Goal: Task Accomplishment & Management: Use online tool/utility

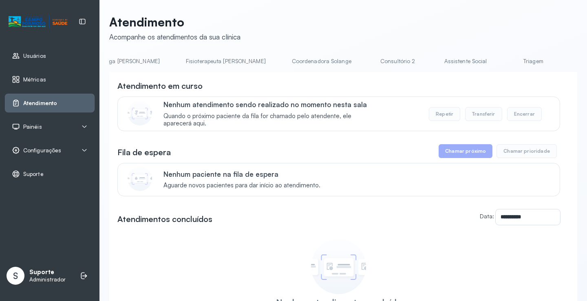
scroll to position [0, 604]
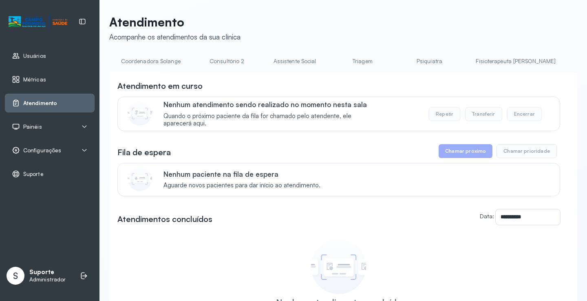
click at [334, 66] on link "Triagem" at bounding box center [362, 61] width 57 height 13
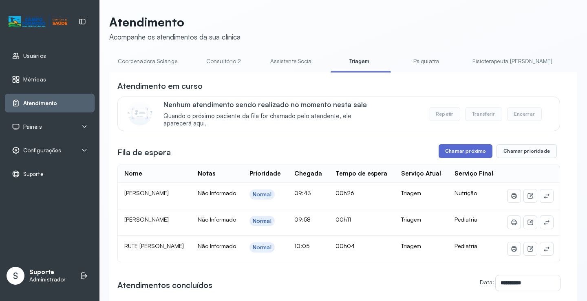
click at [449, 148] on button "Chamar próximo" at bounding box center [466, 151] width 54 height 14
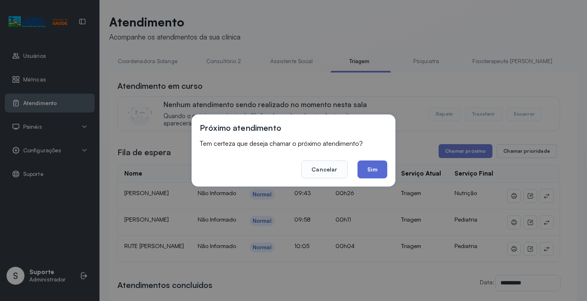
click at [375, 167] on button "Sim" at bounding box center [372, 170] width 30 height 18
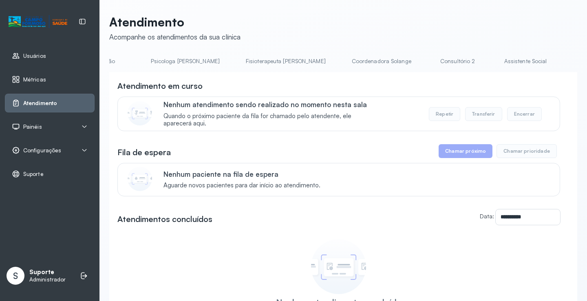
scroll to position [0, 427]
click at [511, 64] on link "Triagem" at bounding box center [539, 61] width 57 height 13
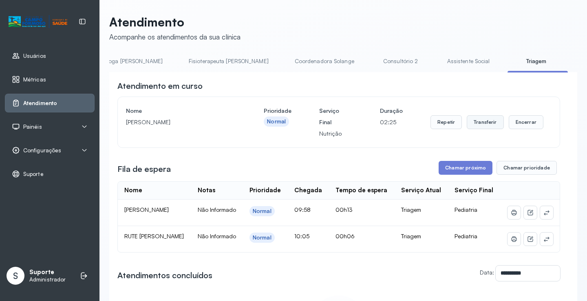
click at [484, 119] on button "Transferir" at bounding box center [485, 122] width 37 height 14
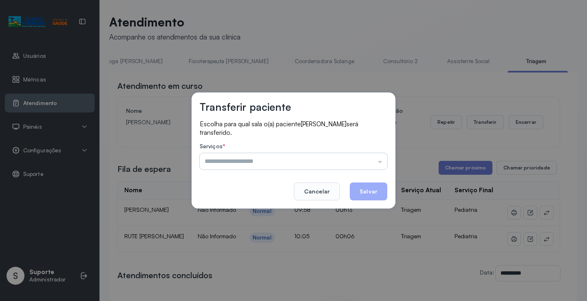
click at [382, 159] on input "text" at bounding box center [294, 161] width 188 height 16
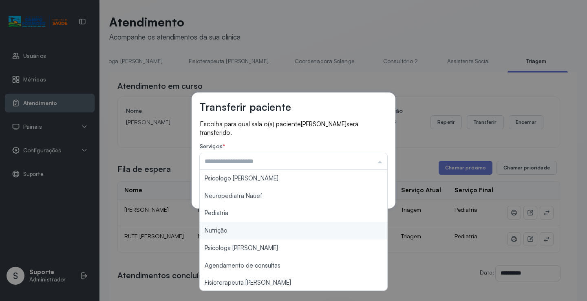
type input "********"
drag, startPoint x: 249, startPoint y: 233, endPoint x: 268, endPoint y: 234, distance: 19.2
click at [253, 234] on div "Transferir paciente Escolha para qual sala o(a) paciente Heloisa Galvão dos San…" at bounding box center [293, 150] width 587 height 301
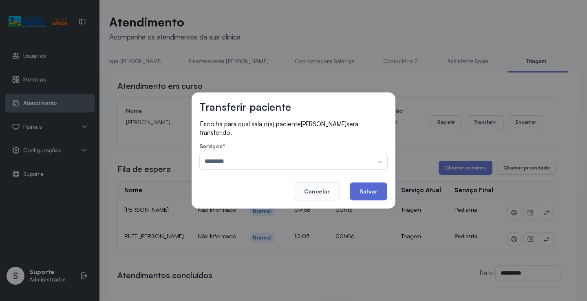
click at [366, 188] on button "Salvar" at bounding box center [369, 192] width 38 height 18
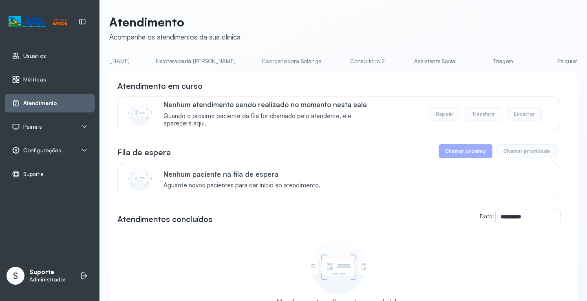
scroll to position [0, 478]
click at [460, 62] on link "Triagem" at bounding box center [488, 61] width 57 height 13
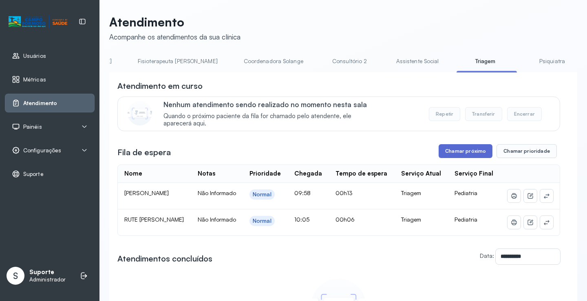
click at [460, 158] on button "Chamar próximo" at bounding box center [466, 151] width 54 height 14
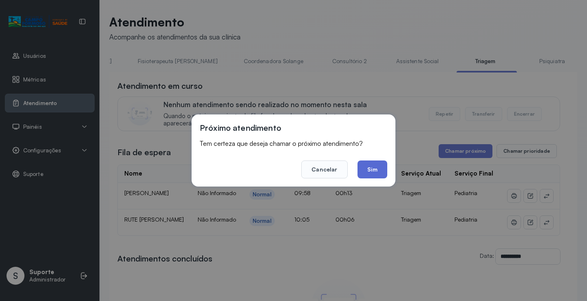
click at [376, 171] on button "Sim" at bounding box center [372, 170] width 30 height 18
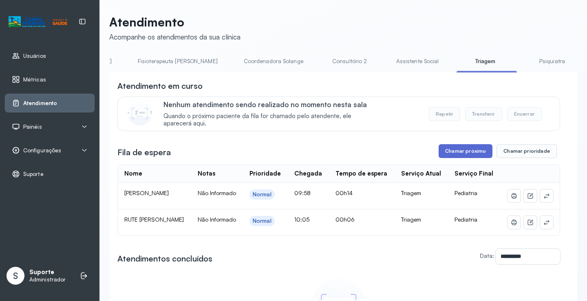
click at [454, 156] on button "Chamar próximo" at bounding box center [466, 151] width 54 height 14
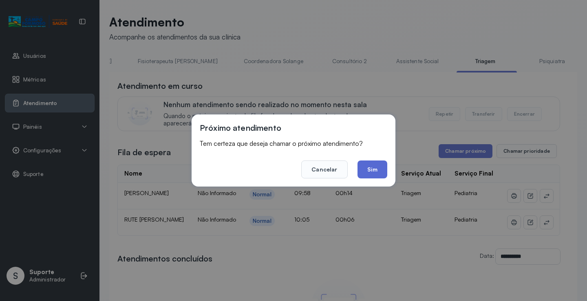
click at [374, 172] on button "Sim" at bounding box center [372, 170] width 30 height 18
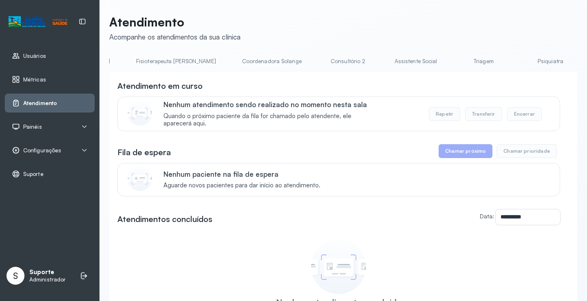
scroll to position [0, 485]
click at [453, 64] on link "Triagem" at bounding box center [481, 61] width 57 height 13
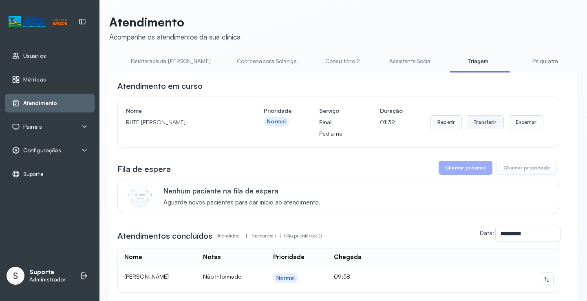
click at [482, 126] on button "Transferir" at bounding box center [485, 122] width 37 height 14
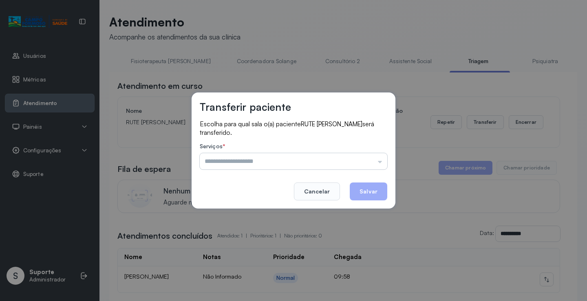
click at [386, 160] on input "text" at bounding box center [294, 161] width 188 height 16
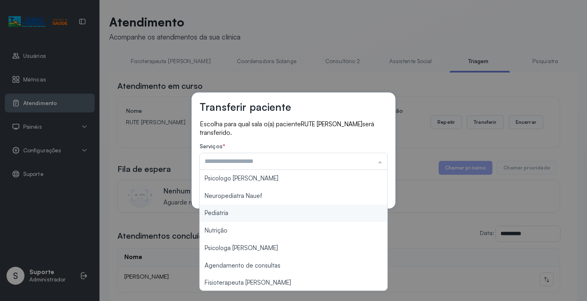
type input "*********"
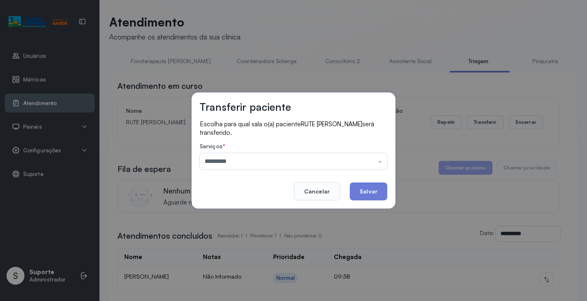
drag, startPoint x: 278, startPoint y: 211, endPoint x: 294, endPoint y: 213, distance: 15.6
click at [278, 212] on div "Transferir paciente Escolha para qual sala o(a) paciente RUTE FERNANDA DOS SANT…" at bounding box center [293, 150] width 587 height 301
click at [360, 192] on button "Salvar" at bounding box center [369, 192] width 38 height 18
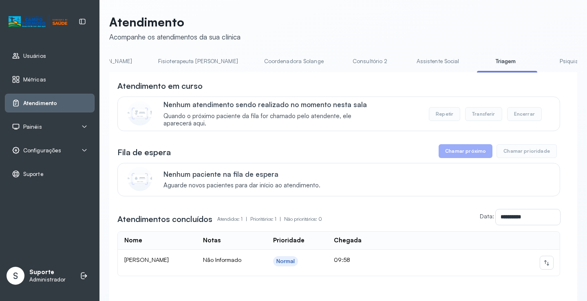
scroll to position [0, 469]
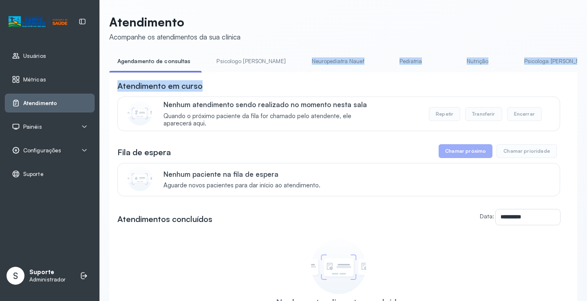
drag, startPoint x: 241, startPoint y: 75, endPoint x: 275, endPoint y: 73, distance: 34.7
click at [275, 73] on div "**********" at bounding box center [343, 215] width 468 height 320
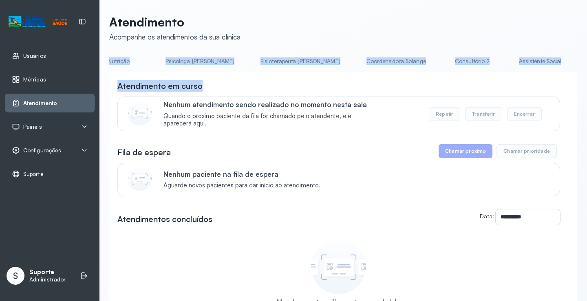
scroll to position [0, 362]
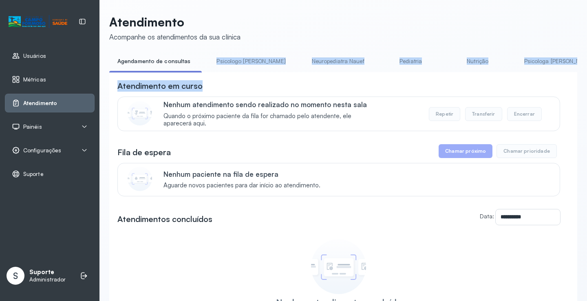
drag, startPoint x: 214, startPoint y: 72, endPoint x: 235, endPoint y: 77, distance: 21.8
click at [235, 77] on div "**********" at bounding box center [343, 215] width 468 height 320
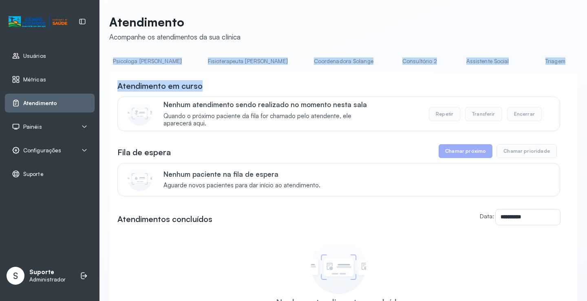
scroll to position [0, 419]
click at [519, 59] on link "Triagem" at bounding box center [547, 61] width 57 height 13
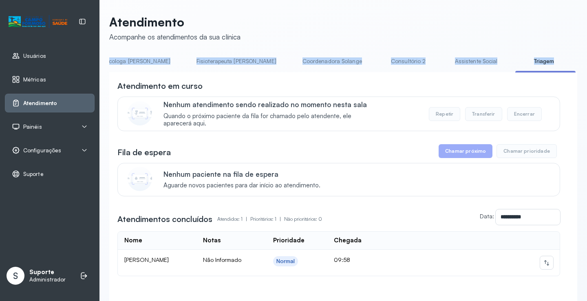
click at [515, 68] on link "Triagem" at bounding box center [543, 61] width 57 height 13
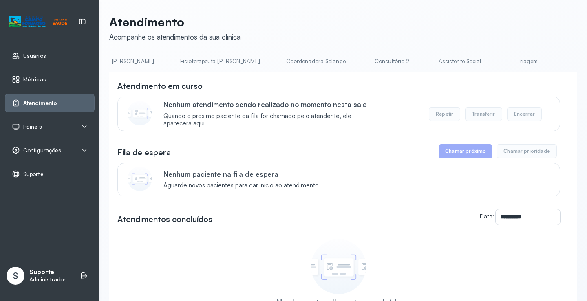
scroll to position [0, 444]
click at [494, 63] on link "Triagem" at bounding box center [522, 61] width 57 height 13
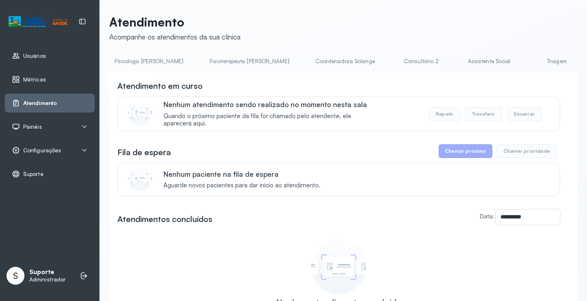
scroll to position [0, 447]
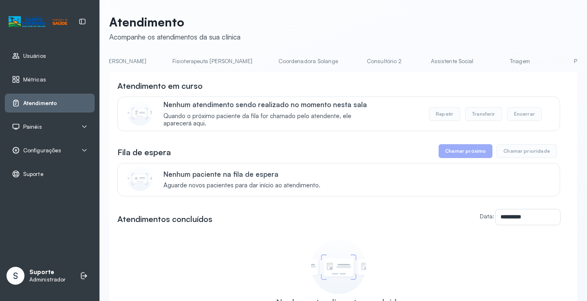
click at [491, 62] on link "Triagem" at bounding box center [519, 61] width 57 height 13
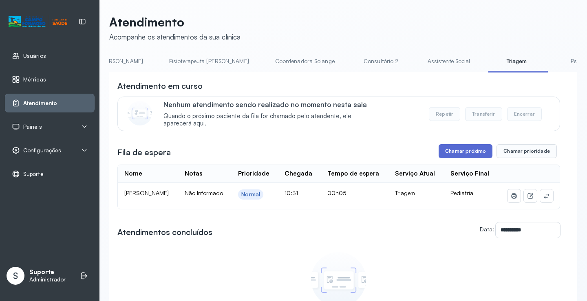
click at [461, 156] on button "Chamar próximo" at bounding box center [466, 151] width 54 height 14
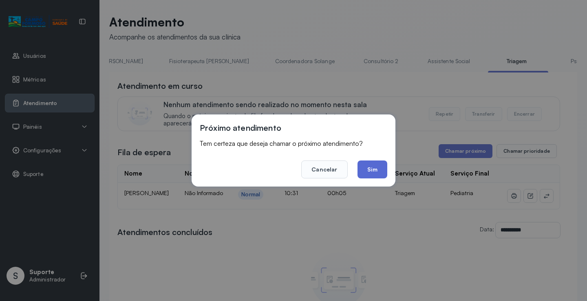
click at [375, 173] on button "Sim" at bounding box center [372, 170] width 30 height 18
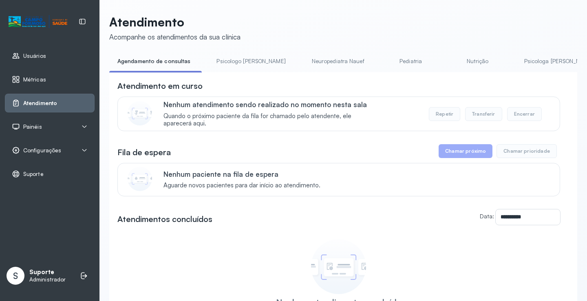
drag, startPoint x: 220, startPoint y: 75, endPoint x: 333, endPoint y: 86, distance: 113.8
click at [333, 86] on div "**********" at bounding box center [343, 223] width 468 height 302
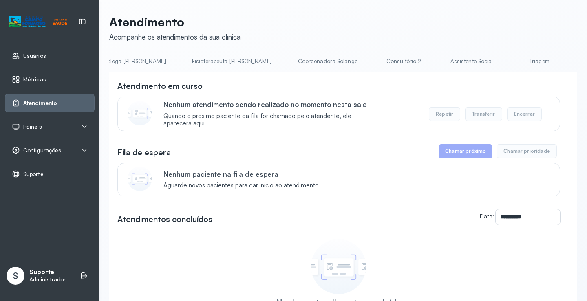
scroll to position [0, 460]
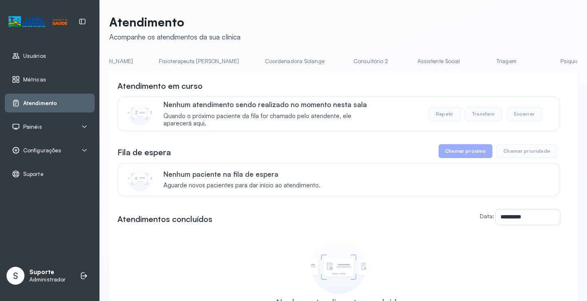
click at [478, 60] on link "Triagem" at bounding box center [506, 61] width 57 height 13
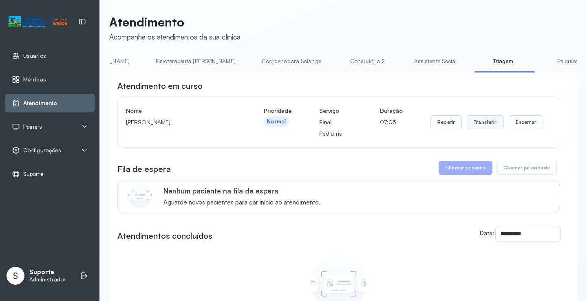
click at [479, 124] on button "Transferir" at bounding box center [485, 122] width 37 height 14
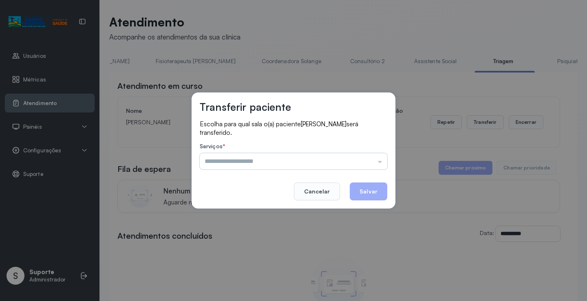
click at [380, 163] on input "text" at bounding box center [294, 161] width 188 height 16
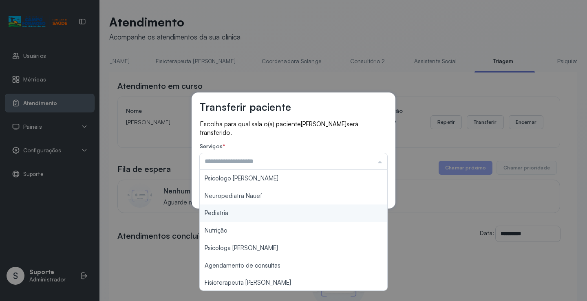
type input "*********"
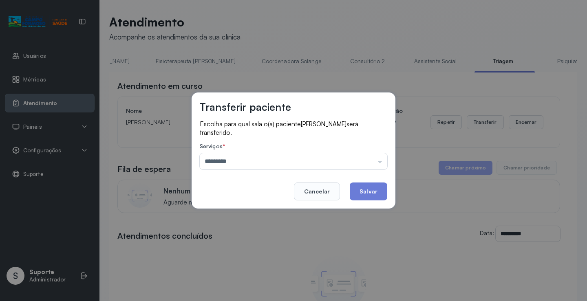
click at [249, 214] on div "Transferir paciente Escolha para qual sala o(a) paciente [PERSON_NAME] será tra…" at bounding box center [293, 150] width 587 height 301
